Goal: Task Accomplishment & Management: Manage account settings

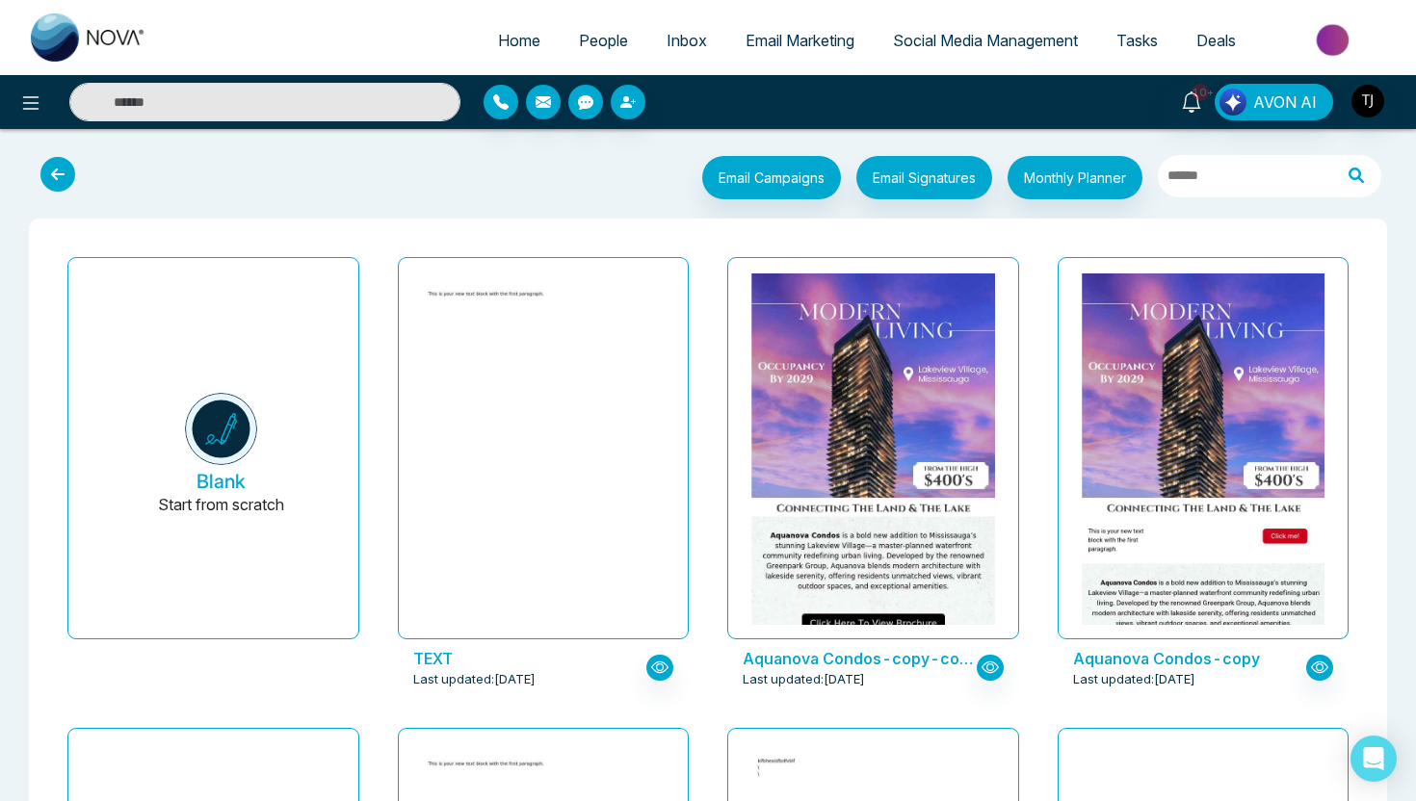
click at [505, 32] on span "Home" at bounding box center [519, 40] width 42 height 19
select select "*"
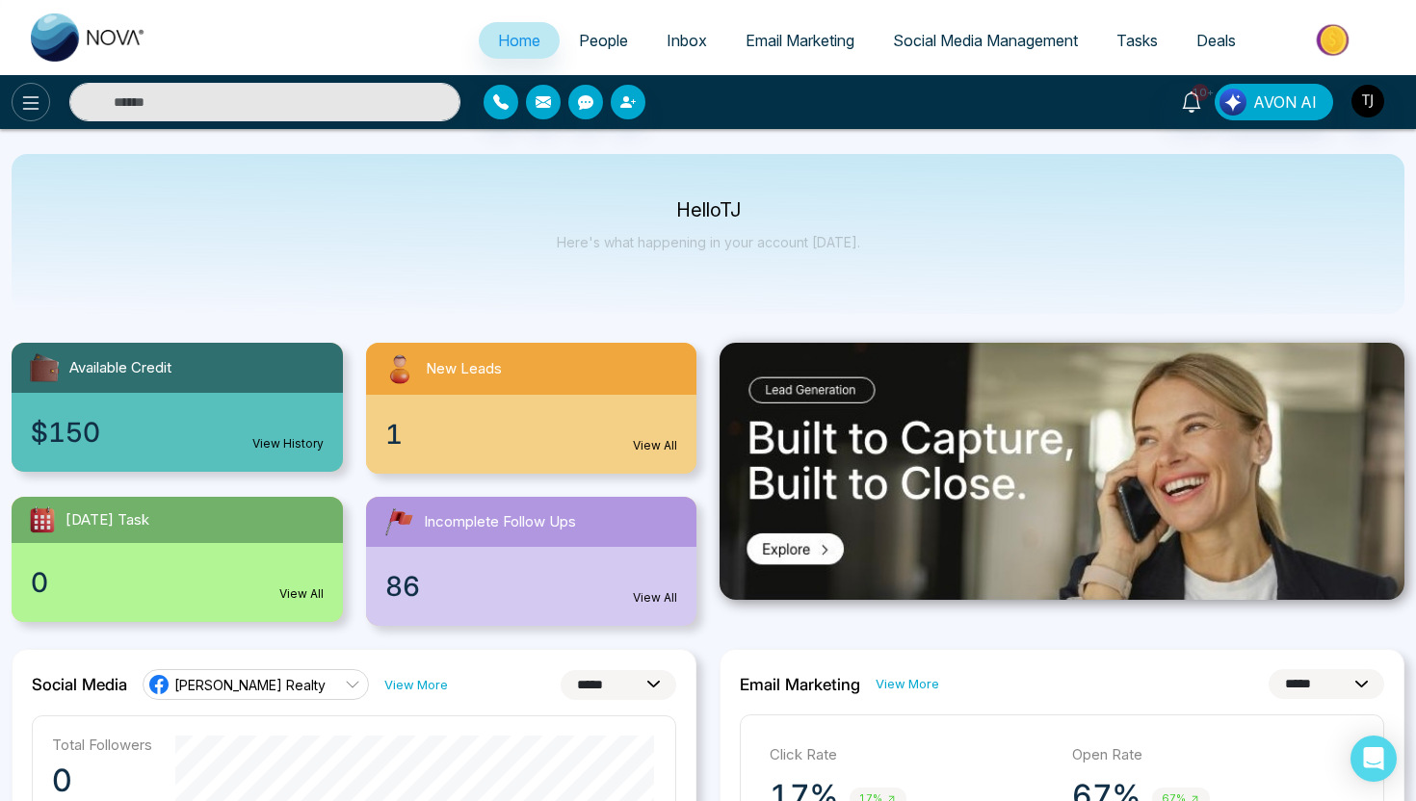
click at [21, 109] on icon at bounding box center [30, 103] width 23 height 23
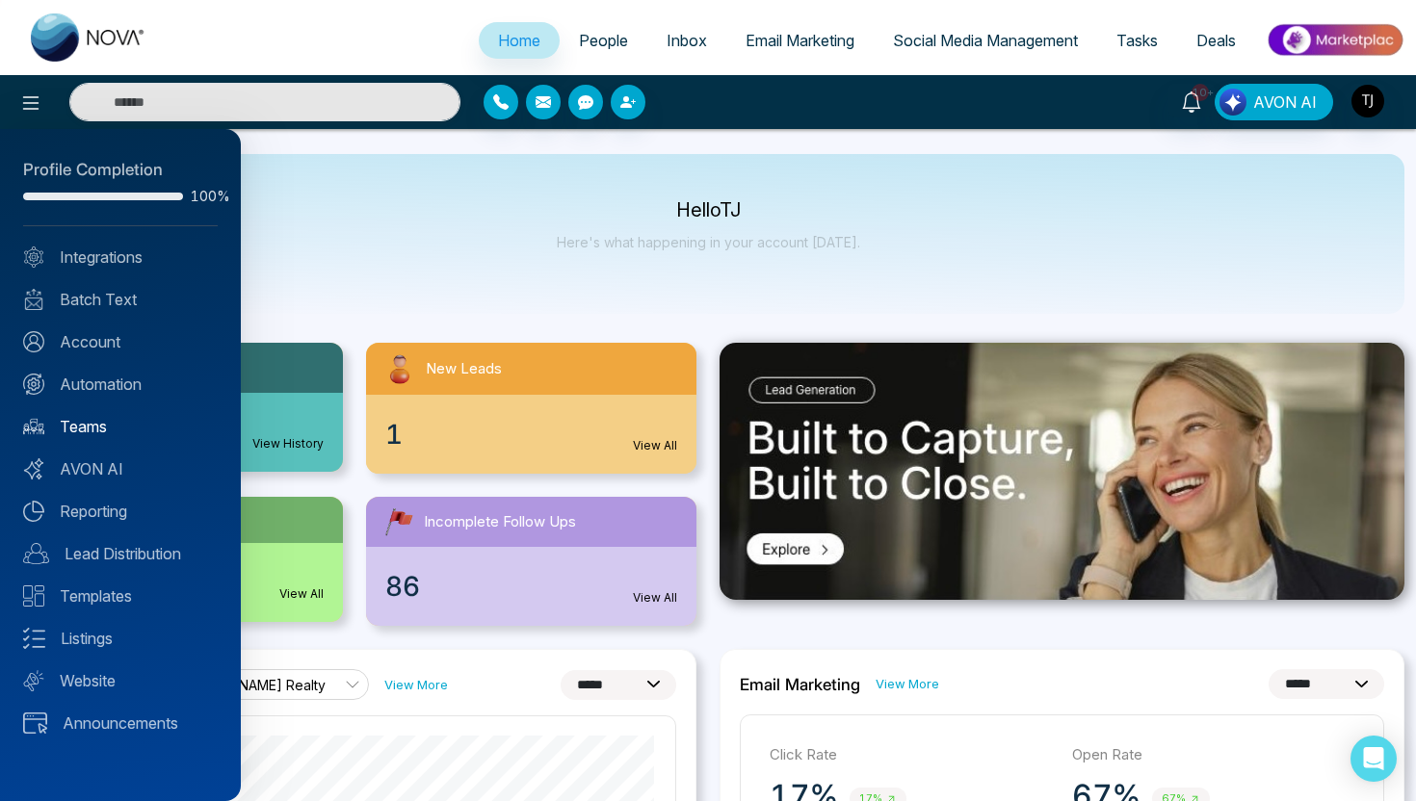
click at [85, 422] on link "Teams" at bounding box center [120, 426] width 195 height 23
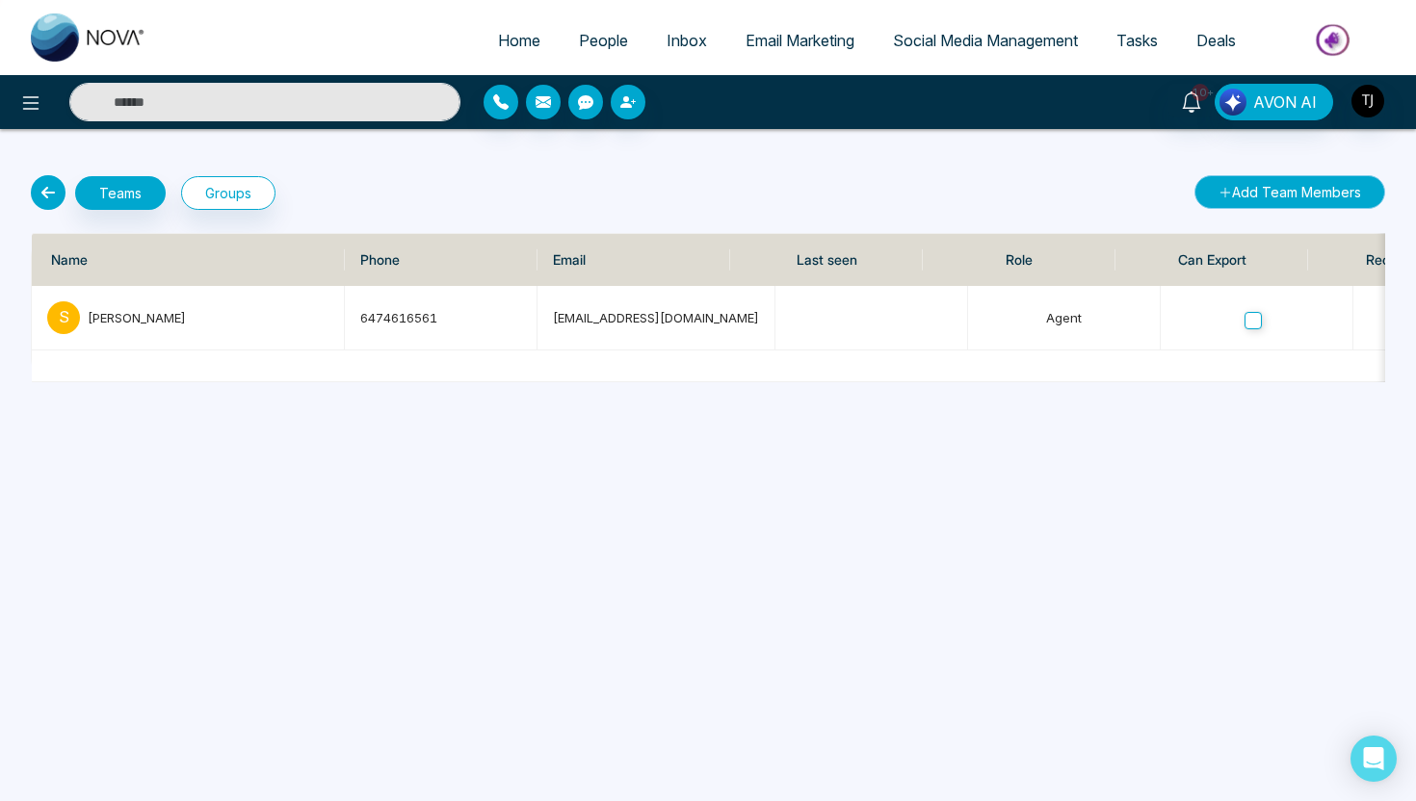
click at [1295, 185] on button "Add Team Members" at bounding box center [1289, 192] width 191 height 34
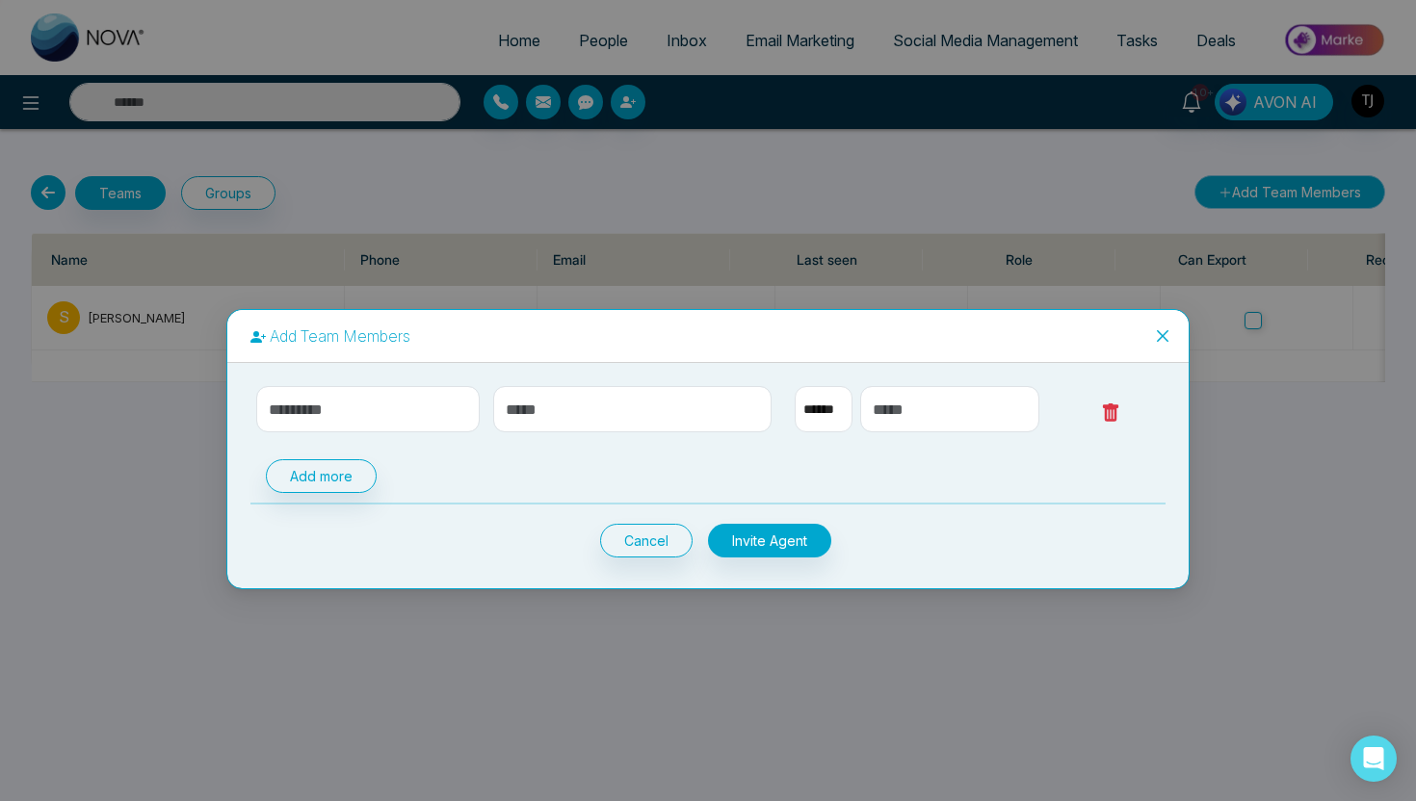
select select "**"
click at [364, 413] on input "text" at bounding box center [367, 409] width 223 height 46
click at [582, 412] on input "text" at bounding box center [632, 409] width 279 height 46
click at [909, 416] on input "text" at bounding box center [949, 409] width 179 height 46
click at [1166, 339] on icon "close" at bounding box center [1163, 335] width 12 height 12
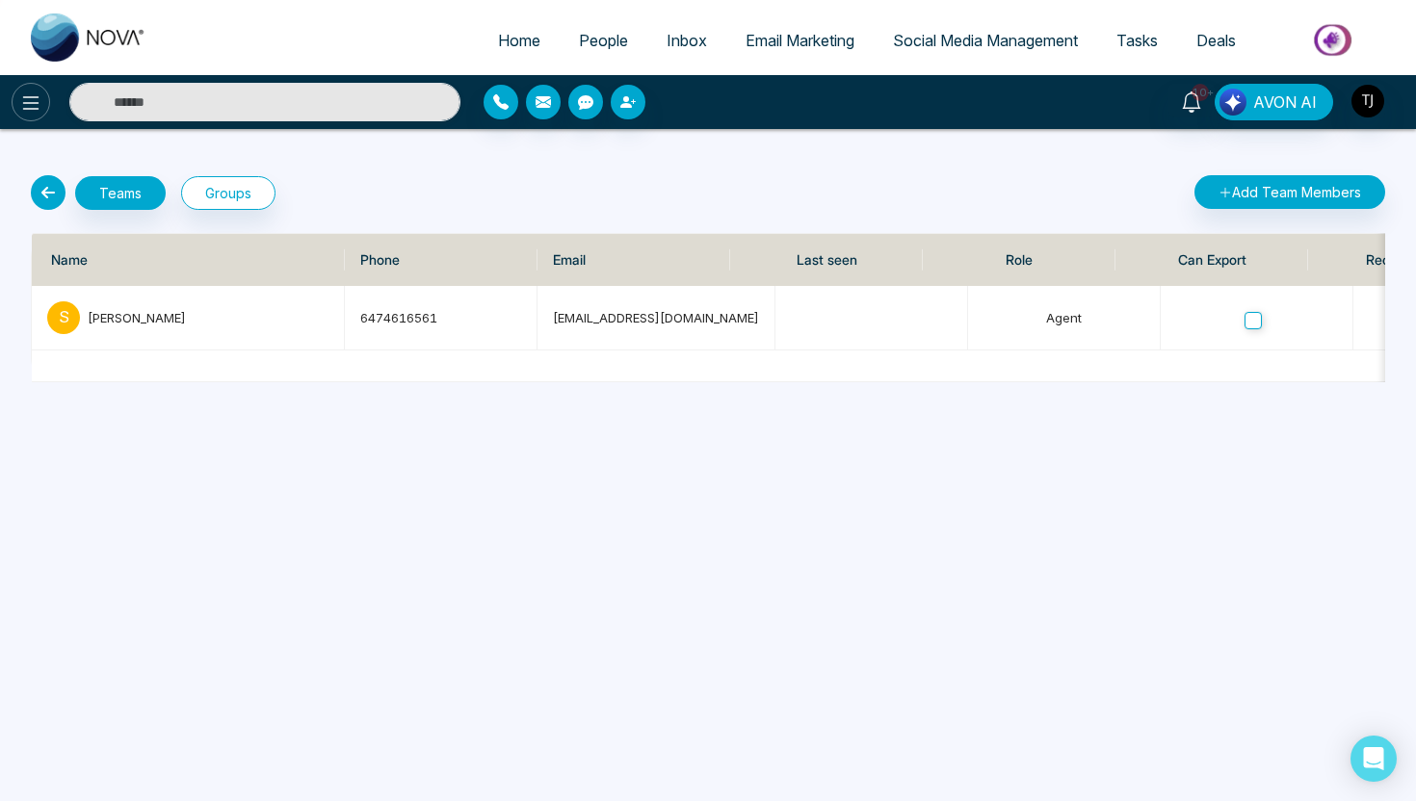
click at [33, 105] on icon at bounding box center [30, 103] width 23 height 23
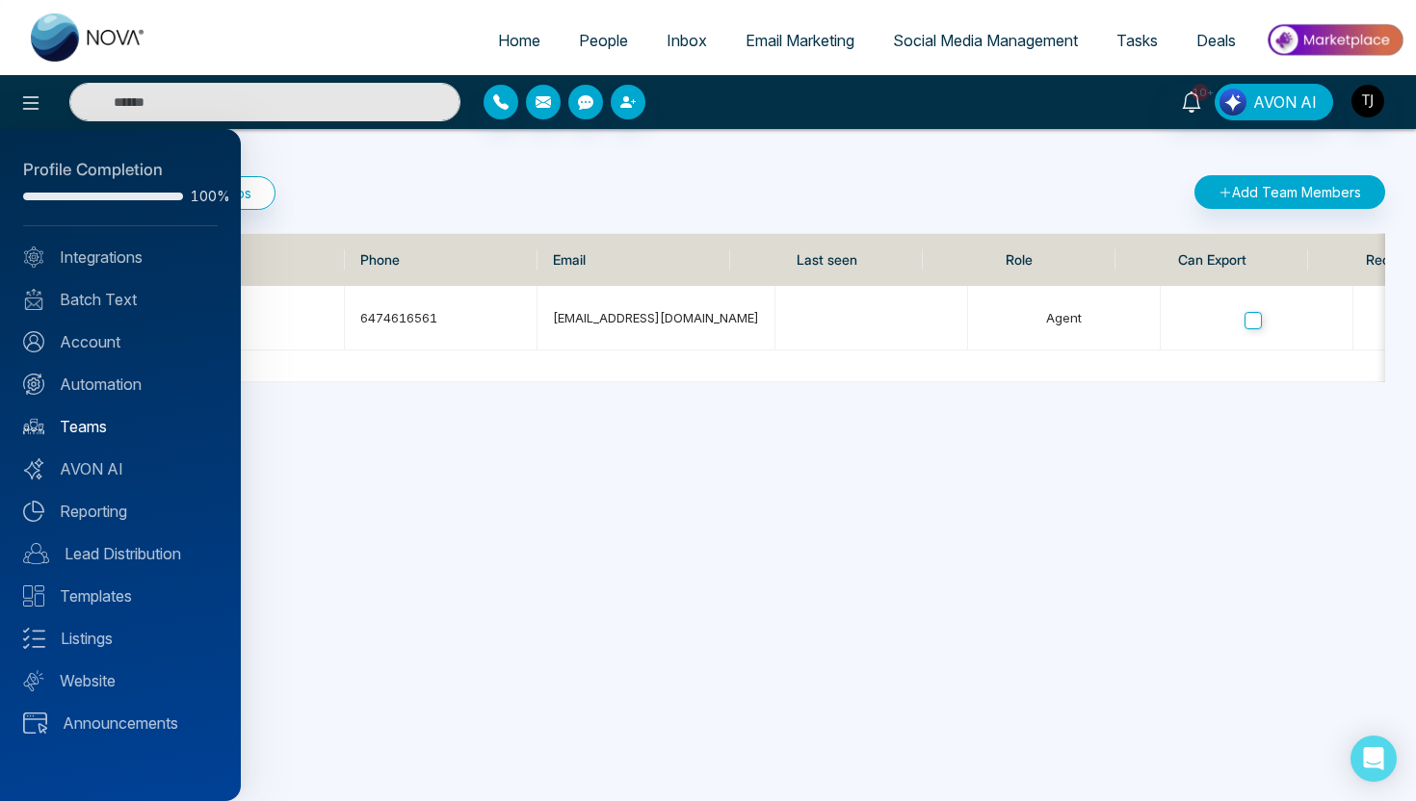
click at [88, 426] on link "Teams" at bounding box center [120, 426] width 195 height 23
